Goal: Task Accomplishment & Management: Manage account settings

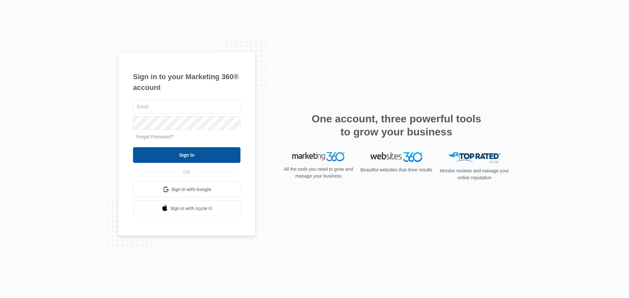
type input "[PERSON_NAME][EMAIL_ADDRESS][DOMAIN_NAME]"
click at [204, 154] on input "Sign In" at bounding box center [186, 155] width 107 height 16
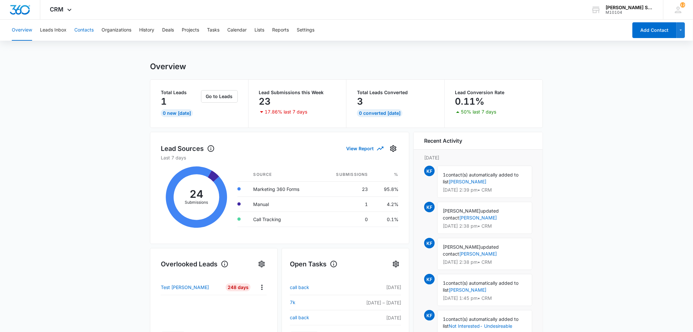
click at [87, 32] on button "Contacts" at bounding box center [83, 30] width 19 height 21
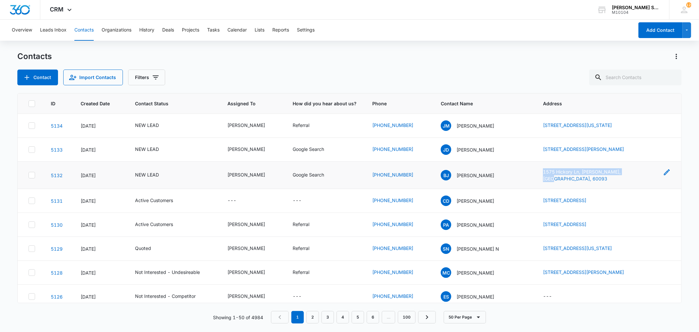
drag, startPoint x: 530, startPoint y: 171, endPoint x: 618, endPoint y: 174, distance: 88.2
click at [618, 174] on td "1575 Hickory Ln, [PERSON_NAME], [GEOGRAPHIC_DATA], 60093" at bounding box center [608, 175] width 146 height 27
copy link "1575 Hickory Ln, [PERSON_NAME], [GEOGRAPHIC_DATA], 60093"
drag, startPoint x: 528, startPoint y: 148, endPoint x: 627, endPoint y: 151, distance: 99.3
click at [627, 151] on tr "5133 [DATE] NEW LEAD [PERSON_NAME] Google Search [PHONE_NUMBER] [PERSON_NAME] […" at bounding box center [349, 150] width 663 height 24
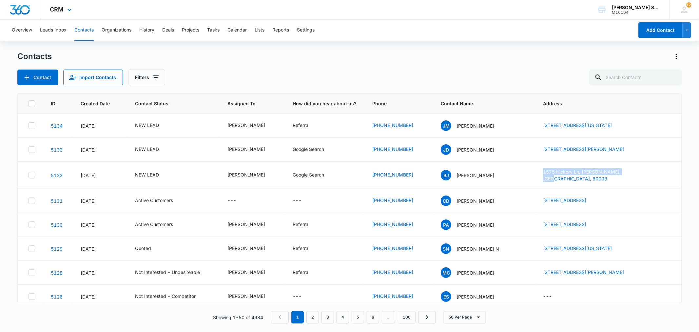
copy tr "[STREET_ADDRESS][PERSON_NAME]"
click at [145, 173] on div "NEW LEAD" at bounding box center [147, 174] width 24 height 7
click at [153, 130] on icon "Remove NEW LEAD" at bounding box center [154, 131] width 4 height 4
type input "un"
click at [148, 168] on p "Not Interested - Undesireable" at bounding box center [139, 165] width 19 height 28
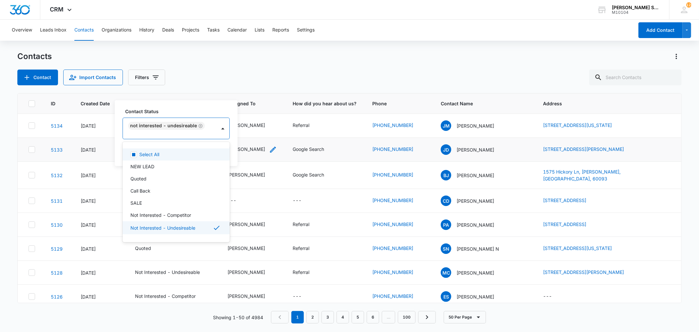
click at [237, 153] on div "[PERSON_NAME]" at bounding box center [246, 149] width 38 height 8
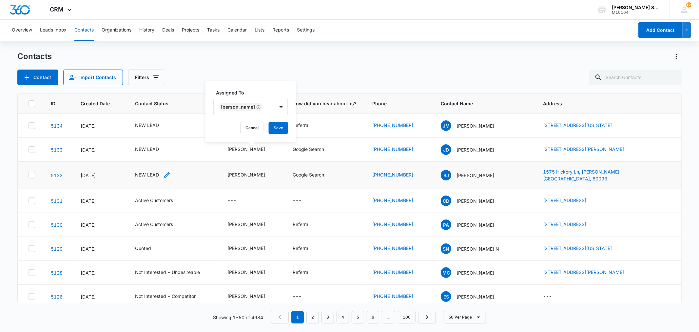
click at [152, 171] on div "NEW LEAD" at bounding box center [147, 174] width 24 height 7
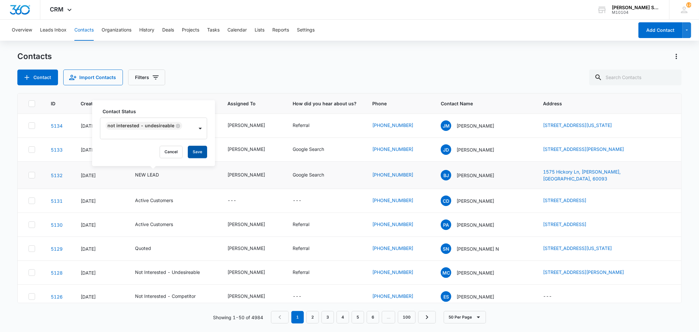
click at [198, 150] on button "Save" at bounding box center [197, 151] width 19 height 12
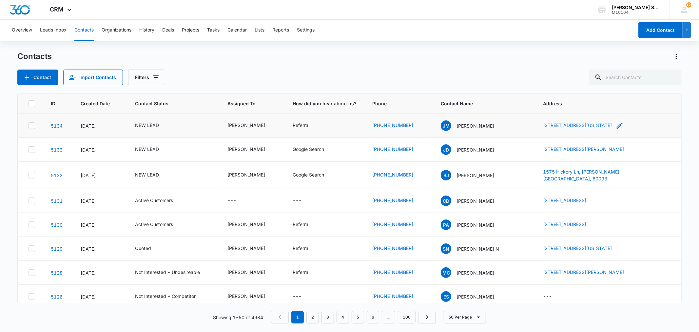
click at [636, 124] on td "[STREET_ADDRESS][US_STATE]" at bounding box center [608, 126] width 146 height 24
drag, startPoint x: 526, startPoint y: 125, endPoint x: 636, endPoint y: 127, distance: 109.8
click at [636, 127] on tr "5134 [DATE] NEW LEAD [PERSON_NAME] [PHONE_NUMBER] [PERSON_NAME] [STREET_ADDRESS…" at bounding box center [349, 126] width 663 height 24
copy tr "[STREET_ADDRESS][US_STATE]"
click at [151, 148] on div "NEW LEAD" at bounding box center [147, 148] width 24 height 7
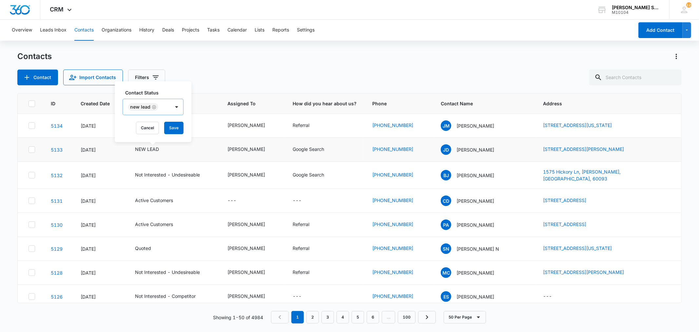
click at [153, 106] on icon "Remove NEW LEAD" at bounding box center [154, 107] width 5 height 5
type input "un"
click at [140, 138] on p "Not Interested - Undesireable" at bounding box center [139, 141] width 19 height 28
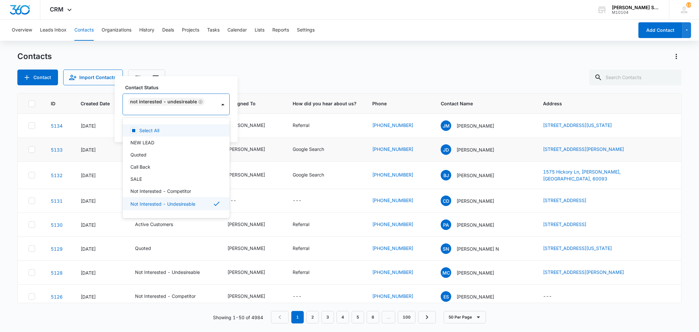
click at [229, 128] on div "Contact Status option Not Interested - Undesireable, selected. 15 results avail…" at bounding box center [176, 109] width 123 height 66
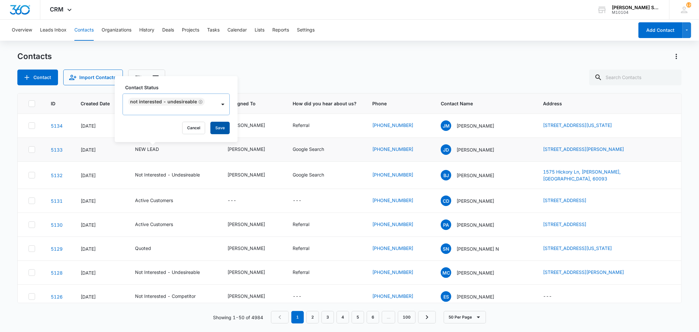
click at [221, 125] on button "Save" at bounding box center [219, 128] width 19 height 12
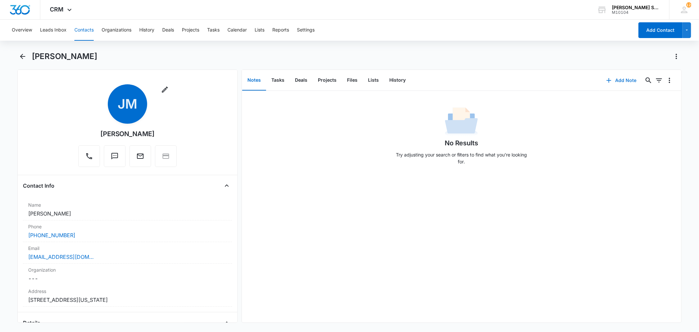
click at [605, 78] on icon "button" at bounding box center [609, 80] width 8 height 8
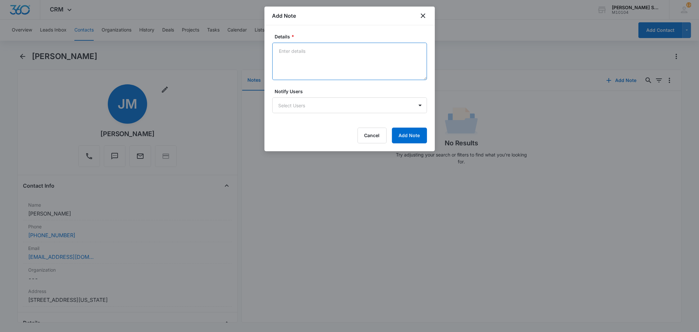
click at [327, 74] on textarea "Details *" at bounding box center [349, 61] width 155 height 37
type textarea "vb8 72"
click at [403, 127] on button "Add Note" at bounding box center [409, 135] width 35 height 16
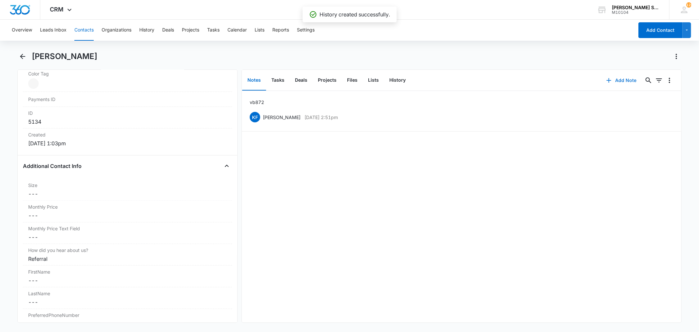
scroll to position [473, 0]
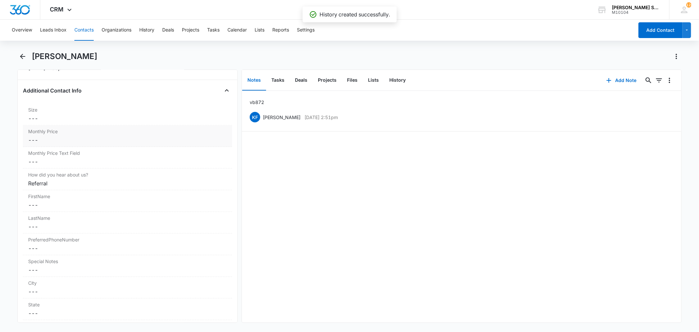
click at [47, 139] on dd "Cancel Save Changes ---" at bounding box center [127, 140] width 198 height 8
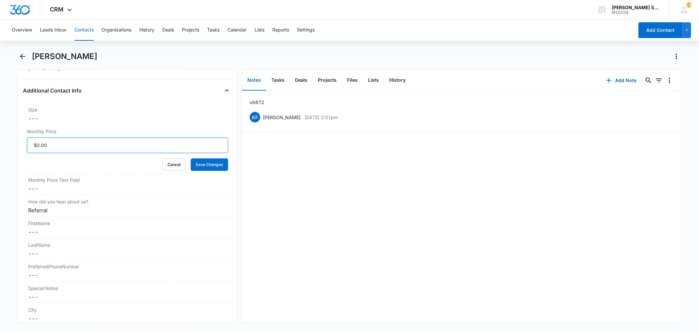
click at [48, 143] on input "Monthly Price" at bounding box center [127, 145] width 201 height 16
type input "$57.60"
click at [191, 158] on button "Save Changes" at bounding box center [209, 164] width 37 height 12
click at [47, 122] on dd "Cancel Save Changes ---" at bounding box center [127, 118] width 198 height 8
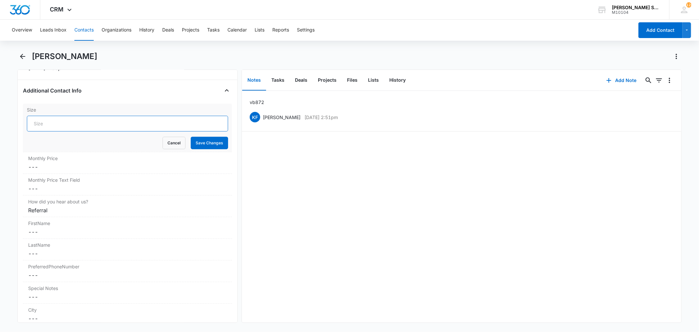
click at [50, 122] on input "Size" at bounding box center [127, 124] width 201 height 16
type input "7"
click at [191, 137] on button "Save Changes" at bounding box center [209, 143] width 37 height 12
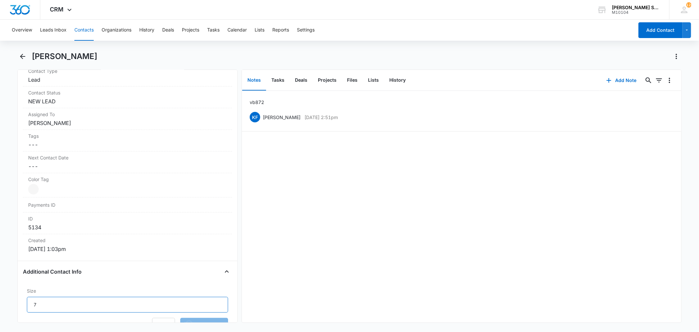
scroll to position [291, 0]
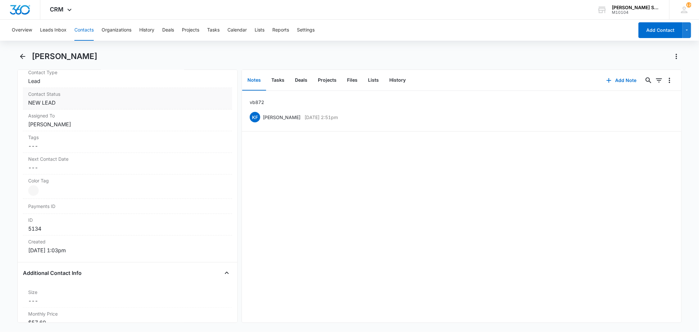
click at [60, 107] on div "Contact Status Cancel Save Changes NEW LEAD" at bounding box center [127, 99] width 209 height 22
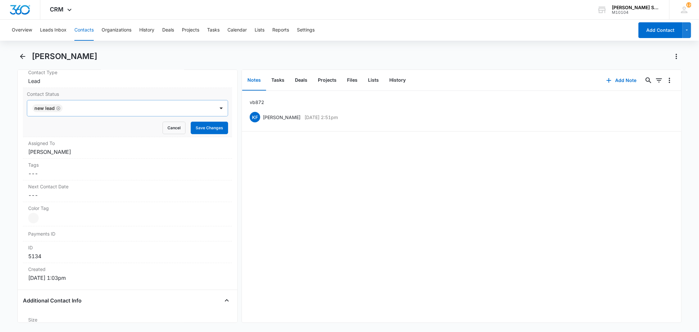
click at [57, 109] on icon "Remove NEW LEAD" at bounding box center [58, 108] width 5 height 5
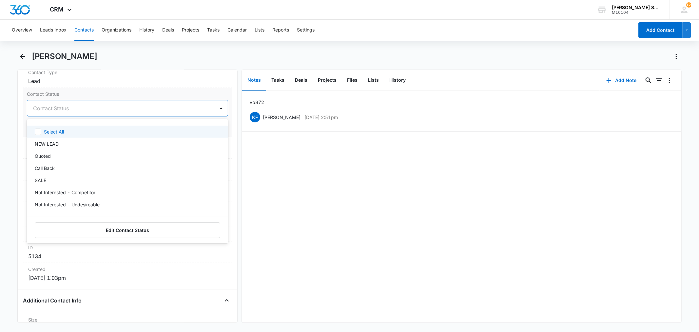
click at [57, 109] on div at bounding box center [119, 108] width 173 height 9
click at [50, 156] on p "Quoted" at bounding box center [43, 155] width 16 height 7
click at [107, 94] on label "Contact Status" at bounding box center [127, 93] width 201 height 7
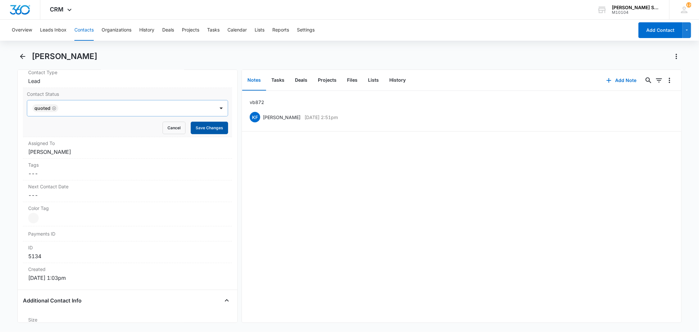
click at [196, 132] on button "Save Changes" at bounding box center [209, 128] width 37 height 12
click at [71, 152] on dd "Cancel Save Changes [PERSON_NAME]" at bounding box center [127, 152] width 198 height 8
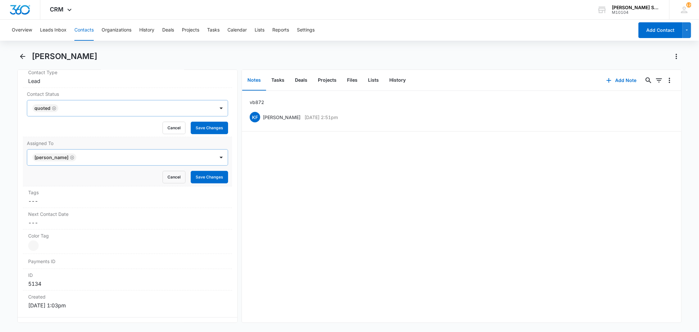
click at [74, 158] on icon "Remove Kenneth Florman" at bounding box center [72, 157] width 5 height 5
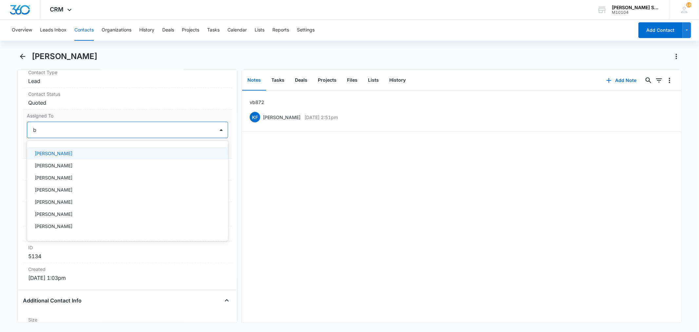
type input "br"
click at [59, 155] on p "[PERSON_NAME]" at bounding box center [54, 153] width 38 height 7
drag, startPoint x: 123, startPoint y: 114, endPoint x: 128, endPoint y: 114, distance: 4.9
click at [125, 114] on label "Assigned To" at bounding box center [127, 115] width 201 height 7
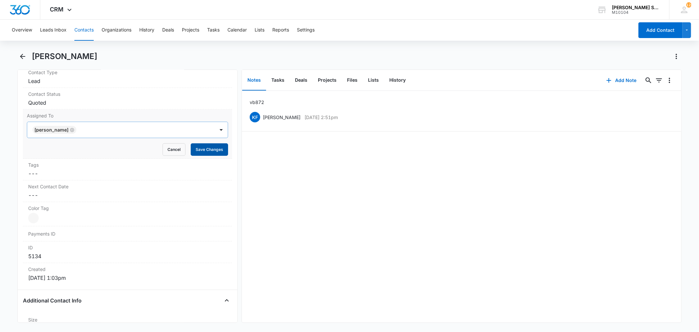
click at [192, 145] on button "Save Changes" at bounding box center [209, 149] width 37 height 12
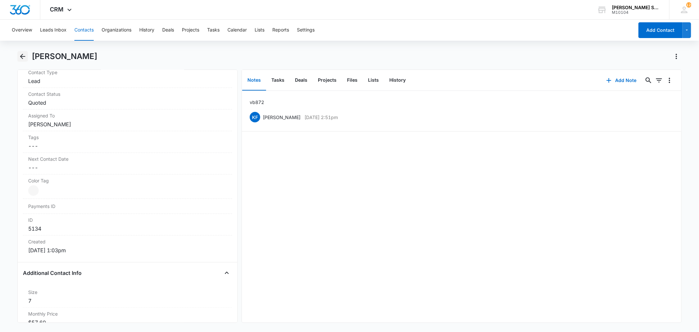
click at [28, 56] on button "Back" at bounding box center [22, 56] width 10 height 10
